Goal: Transaction & Acquisition: Purchase product/service

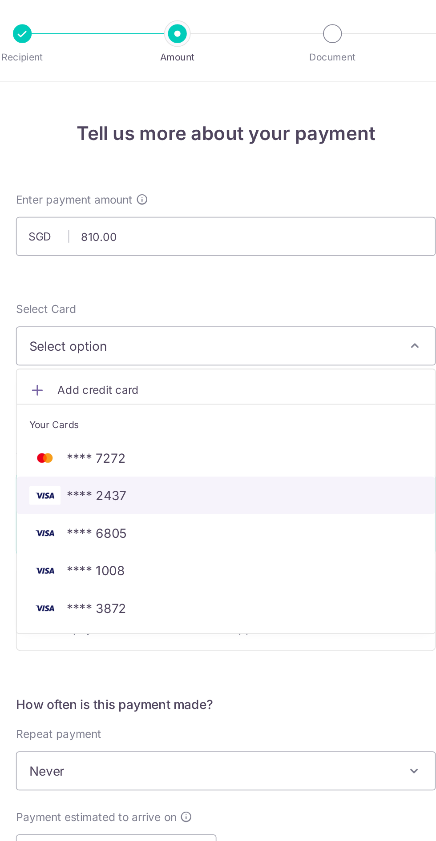
click at [202, 279] on span "**** 2437" at bounding box center [217, 281] width 223 height 11
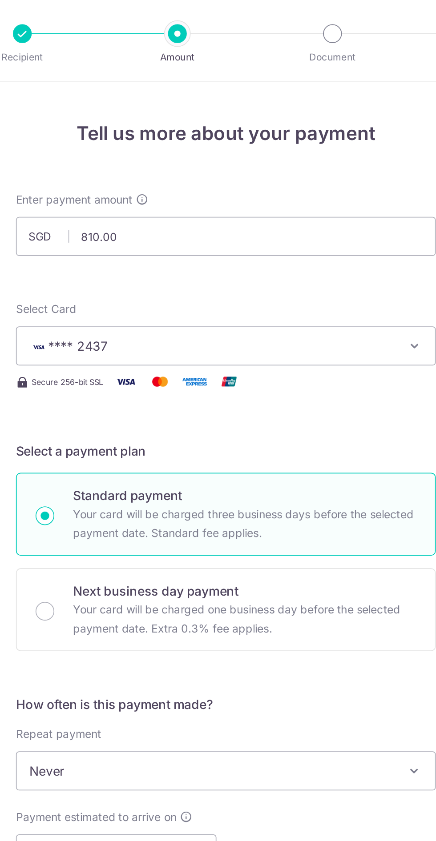
click at [267, 112] on div "Enter payment amount SGD 810.00 810.00" at bounding box center [218, 127] width 238 height 36
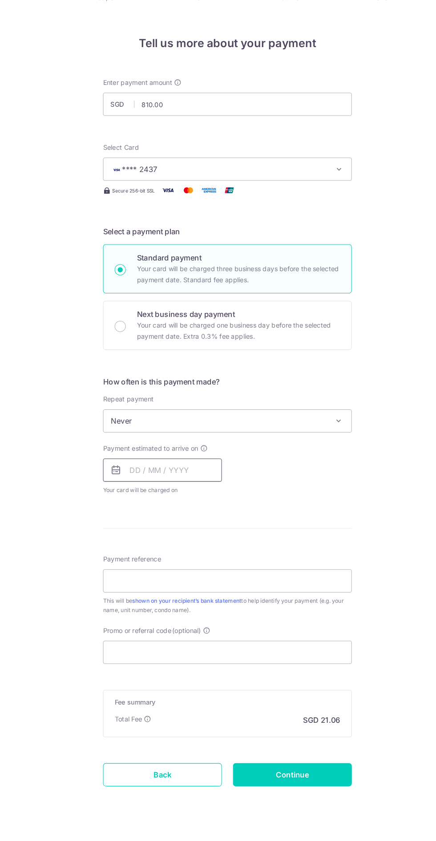
click at [170, 484] on input "text" at bounding box center [156, 485] width 114 height 22
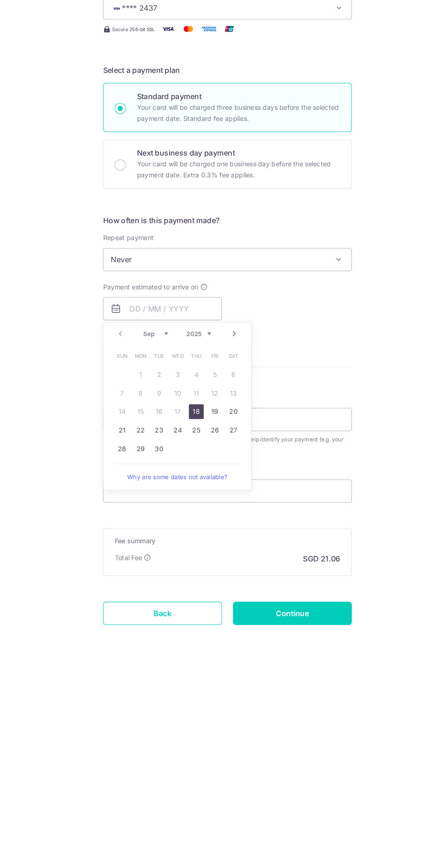
click at [188, 583] on link "18" at bounding box center [188, 584] width 14 height 14
click at [339, 502] on div "Payment estimated to arrive on Prev Next Sep Oct Nov Dec 2025 2026 2027 2028 20…" at bounding box center [217, 484] width 249 height 49
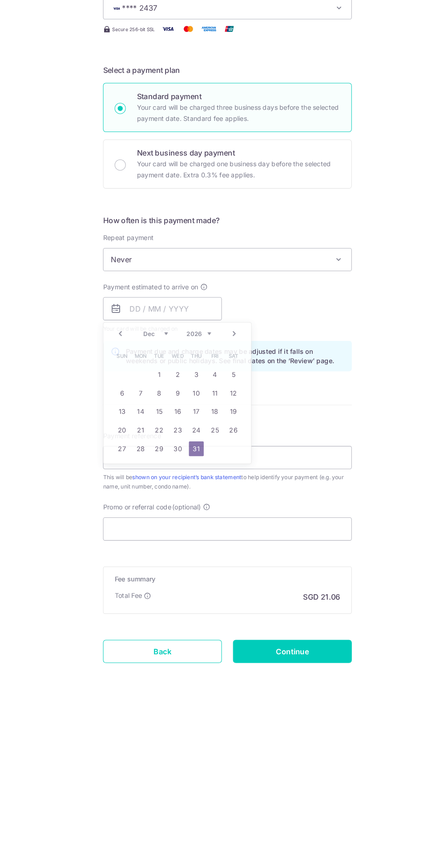
type input "18/09/2025"
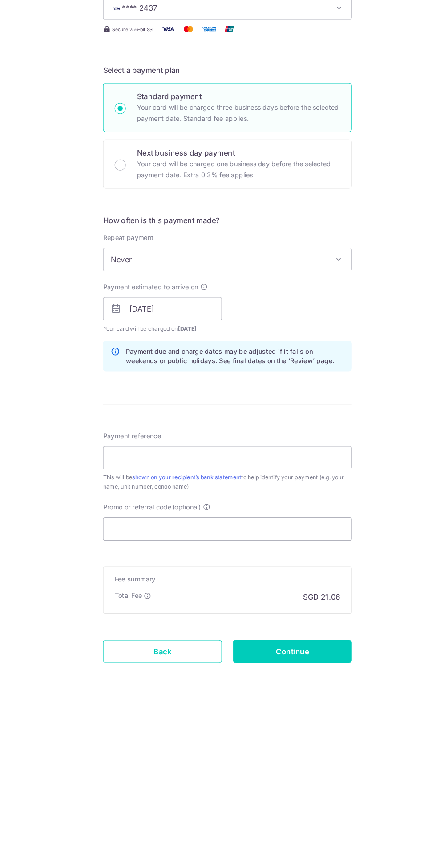
click at [190, 585] on form "Enter payment amount SGD 810.00 810.00 Select Card **** 2437 Add credit card Yo…" at bounding box center [218, 479] width 238 height 741
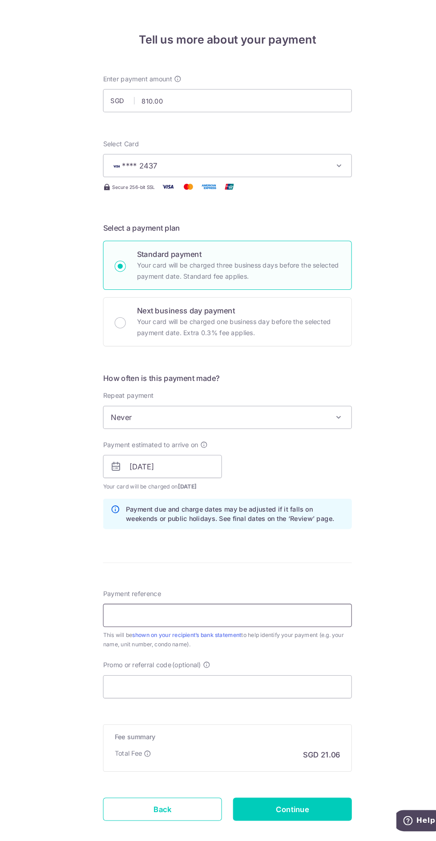
click at [286, 628] on input "Payment reference" at bounding box center [218, 628] width 238 height 22
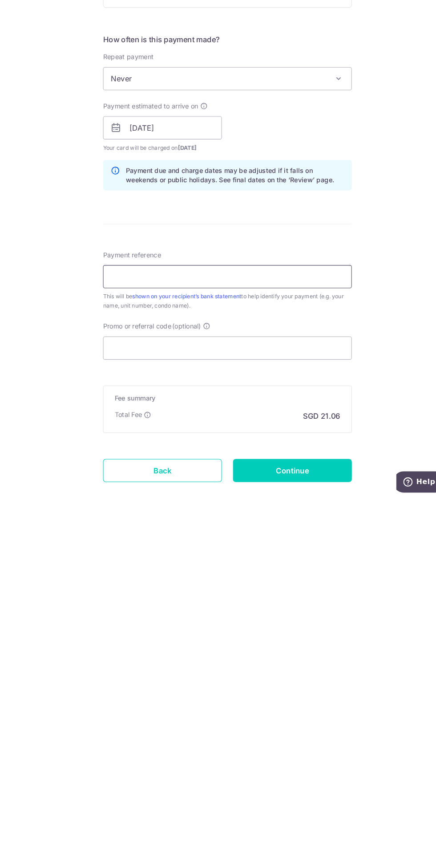
type input "Nic 02-07 cambio"
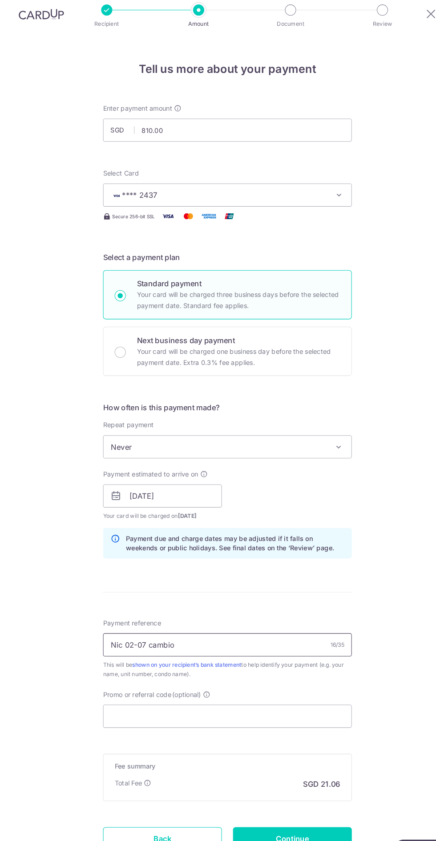
scroll to position [0, 0]
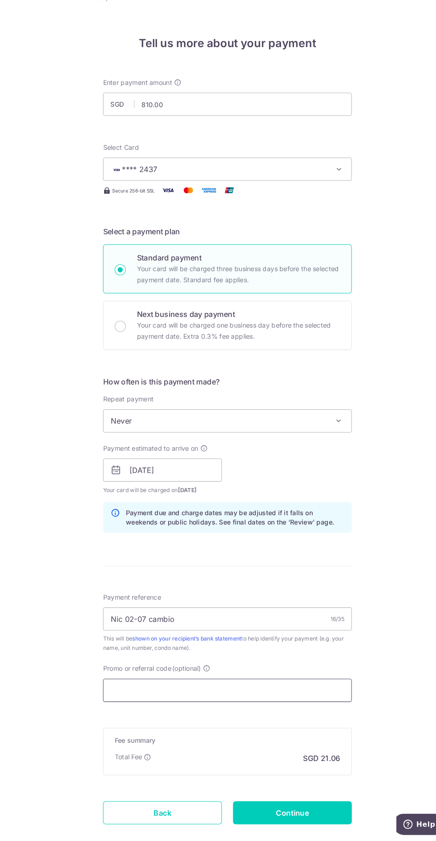
click at [296, 694] on input "Promo or referral code (optional)" at bounding box center [218, 696] width 238 height 22
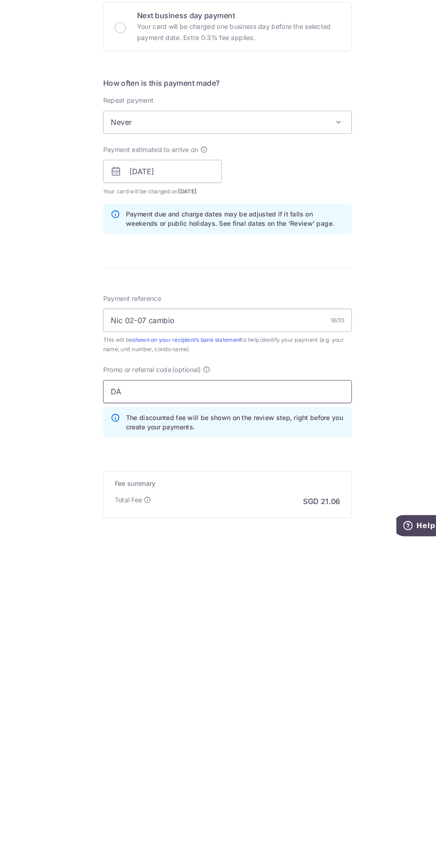
type input "D"
type input "SAVERENT179"
click at [375, 700] on div "Tell us more about your payment Enter payment amount SGD 810.00 810.00 Select C…" at bounding box center [218, 489] width 436 height 885
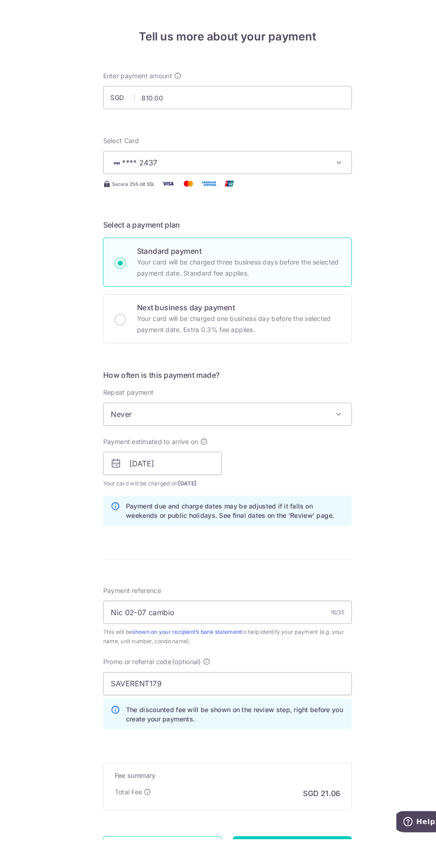
scroll to position [0, 0]
click at [305, 821] on form "Enter payment amount SGD 810.00 810.00 Select Card **** 2437 Add credit card Yo…" at bounding box center [218, 495] width 238 height 781
click at [309, 839] on input "Continue" at bounding box center [280, 849] width 114 height 22
type input "Create Schedule"
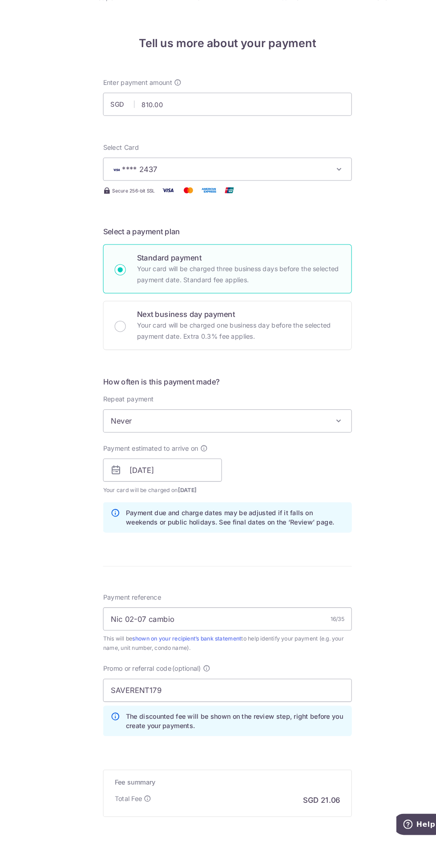
scroll to position [4, 0]
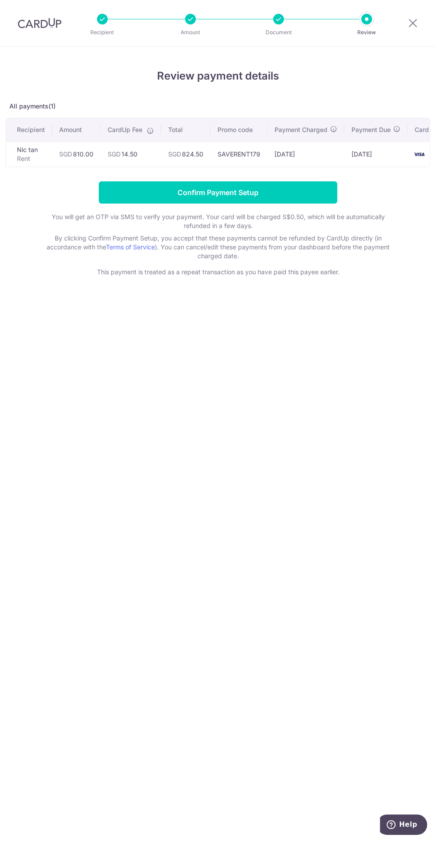
scroll to position [0, 28]
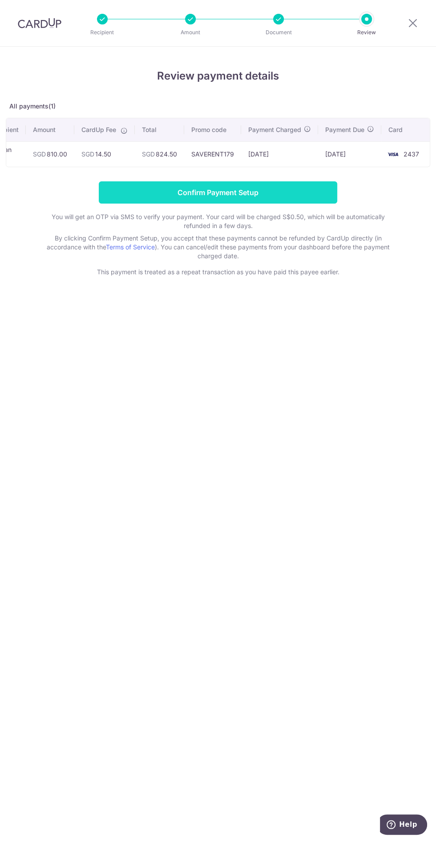
click at [285, 190] on input "Confirm Payment Setup" at bounding box center [218, 192] width 238 height 22
